Goal: Find specific page/section: Find specific page/section

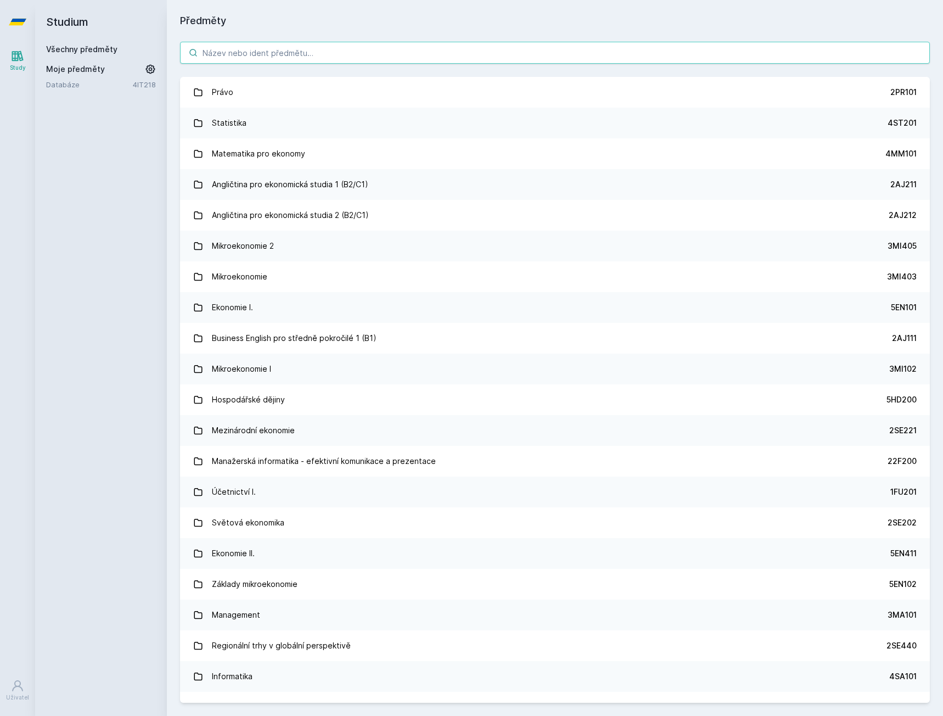
click at [387, 59] on input "search" at bounding box center [555, 53] width 750 height 22
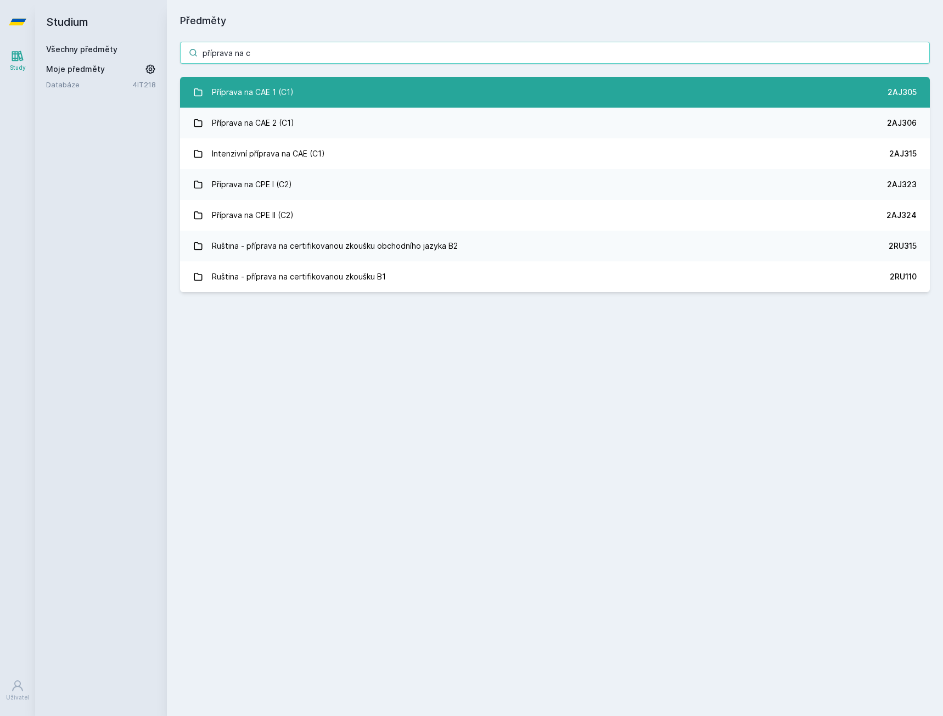
type input "příprava na c"
click at [384, 92] on link "Příprava na CAE 1 (C1) 2AJ305" at bounding box center [555, 92] width 750 height 31
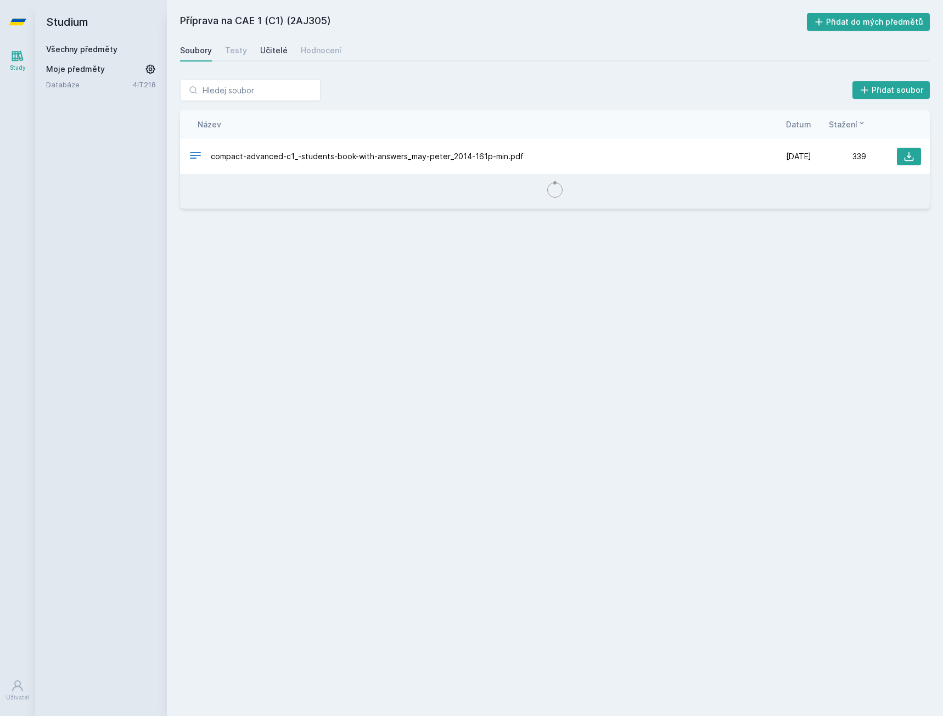
click at [270, 53] on div "Učitelé" at bounding box center [273, 50] width 27 height 11
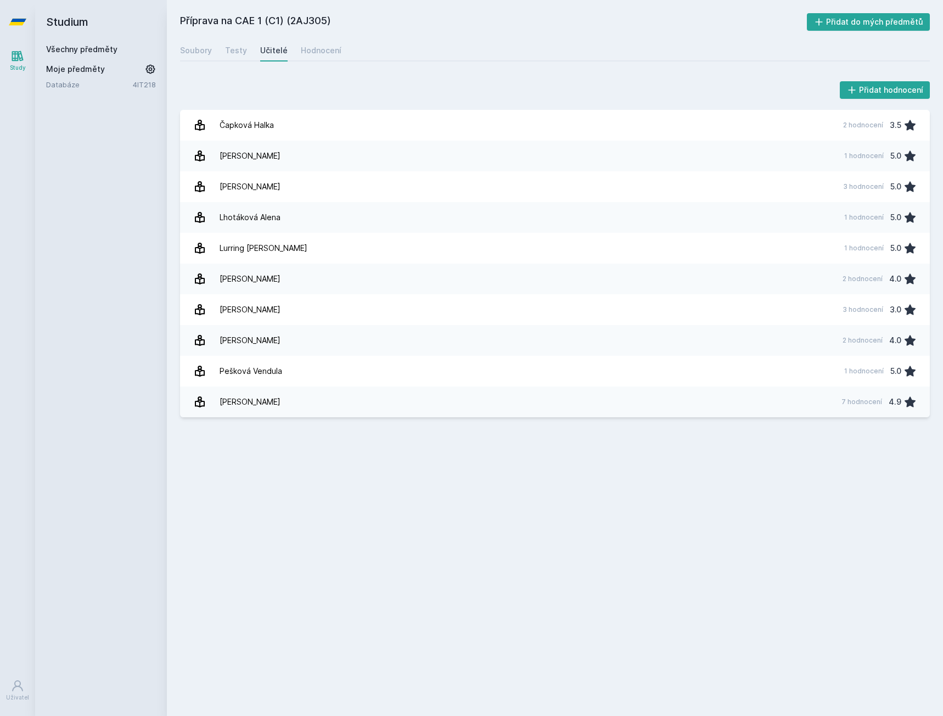
click at [59, 50] on link "Všechny předměty" at bounding box center [81, 48] width 71 height 9
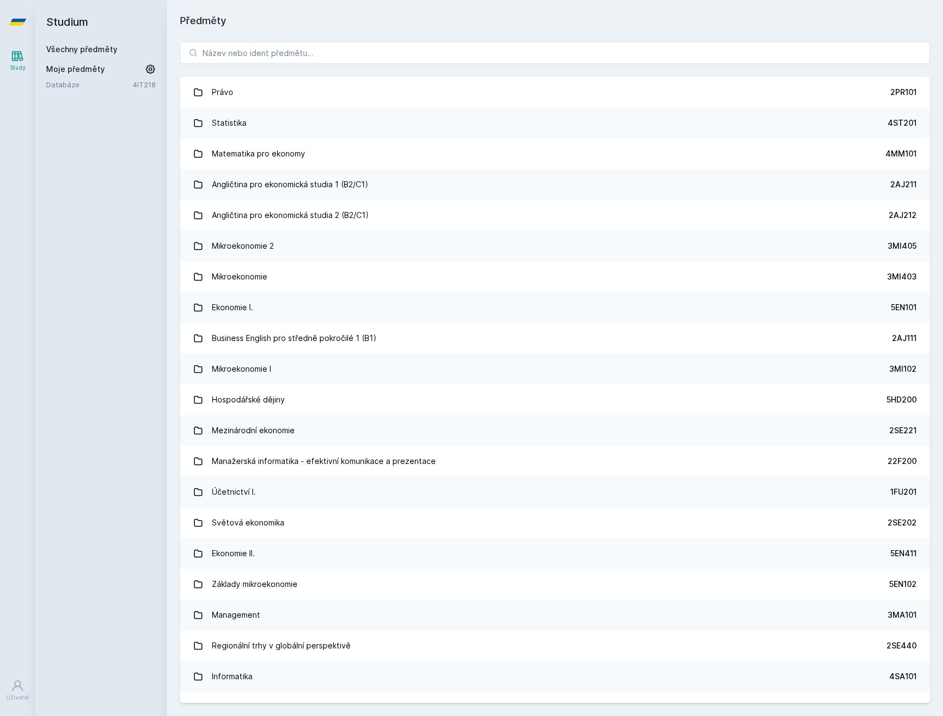
click at [303, 65] on div "Právo 2PR101 Statistika 4ST201 Matematika pro ekonomy 4MM101 Angličtina pro eko…" at bounding box center [555, 372] width 776 height 687
click at [295, 57] on input "search" at bounding box center [555, 53] width 750 height 22
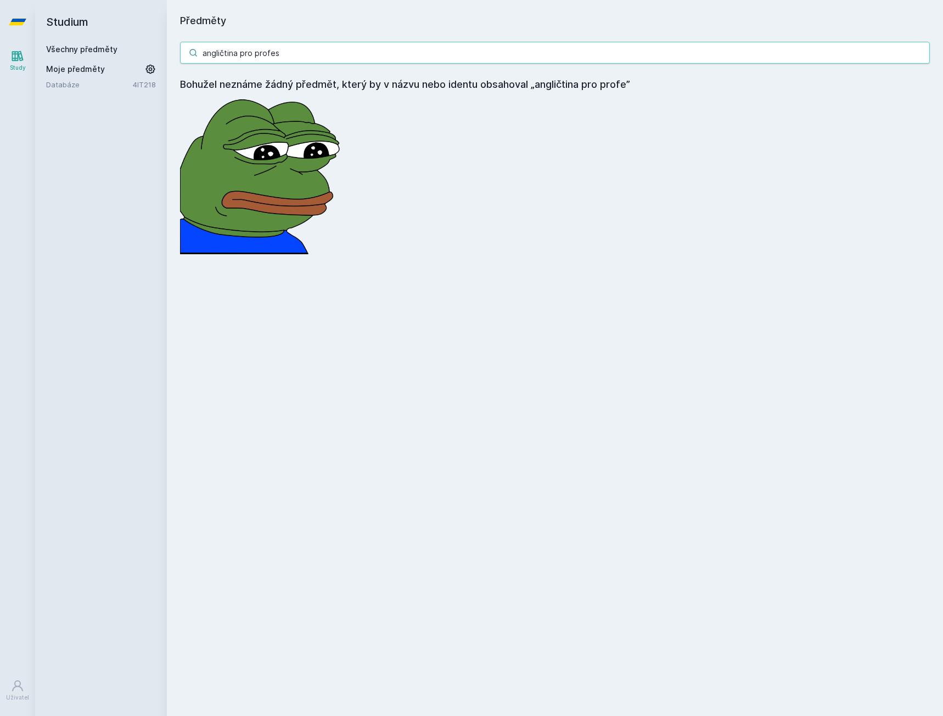
type input "angličtina pro profesn"
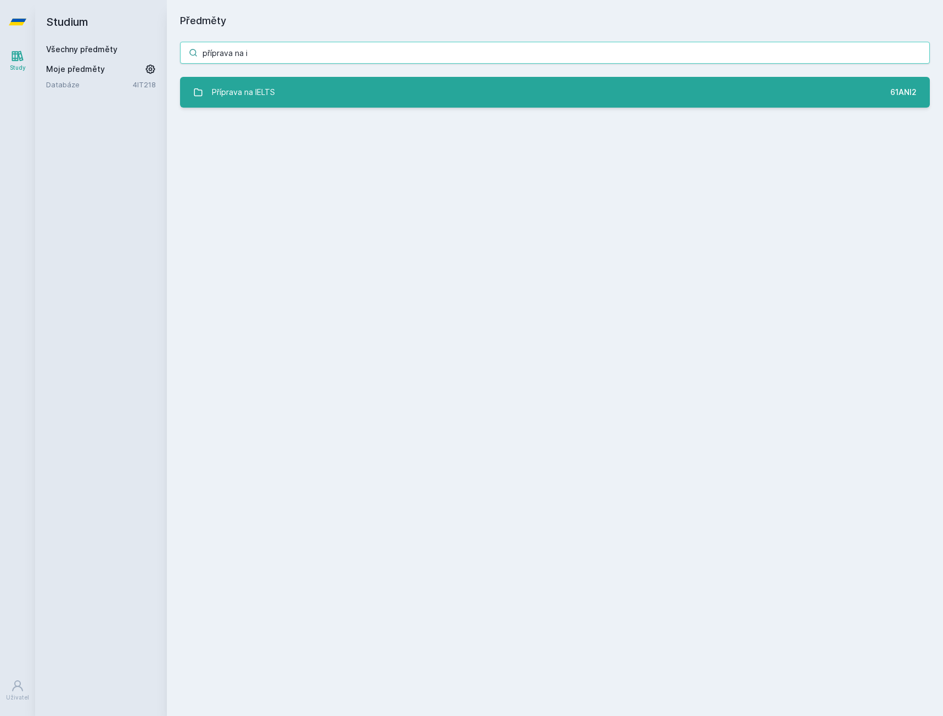
type input "příprava na i"
click at [339, 86] on link "Příprava na IELTS 61ANI2" at bounding box center [555, 92] width 750 height 31
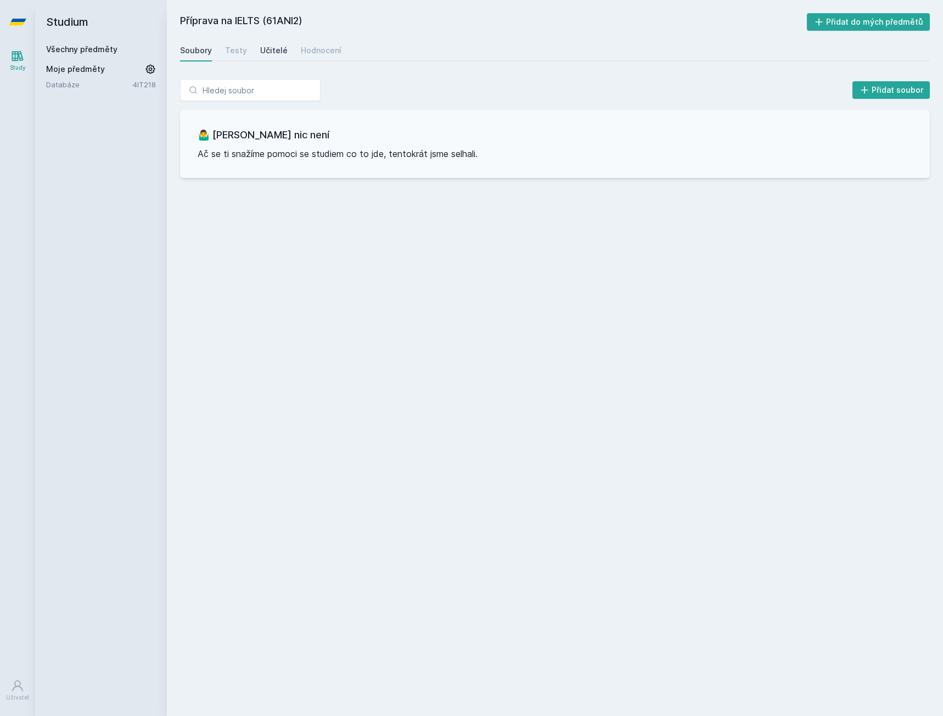
click at [278, 46] on div "Učitelé" at bounding box center [273, 50] width 27 height 11
click at [190, 50] on div "Soubory" at bounding box center [196, 50] width 32 height 11
